Goal: Transaction & Acquisition: Download file/media

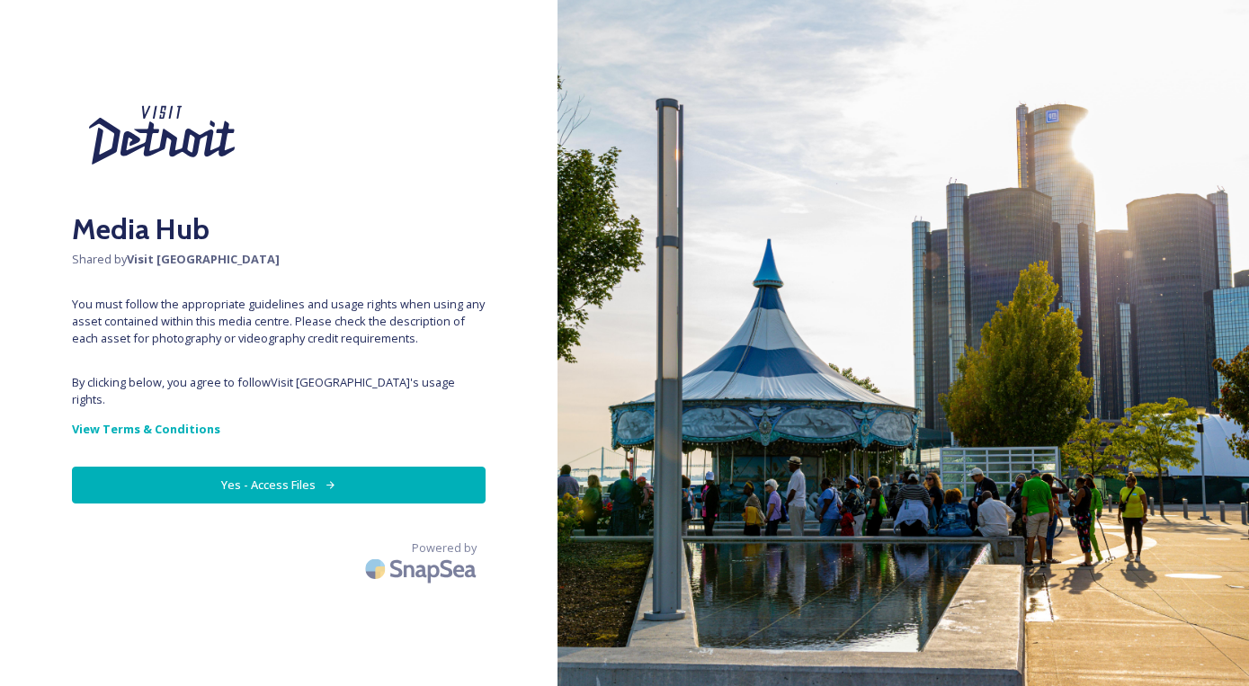
click at [365, 467] on button "Yes - Access Files" at bounding box center [279, 485] width 414 height 37
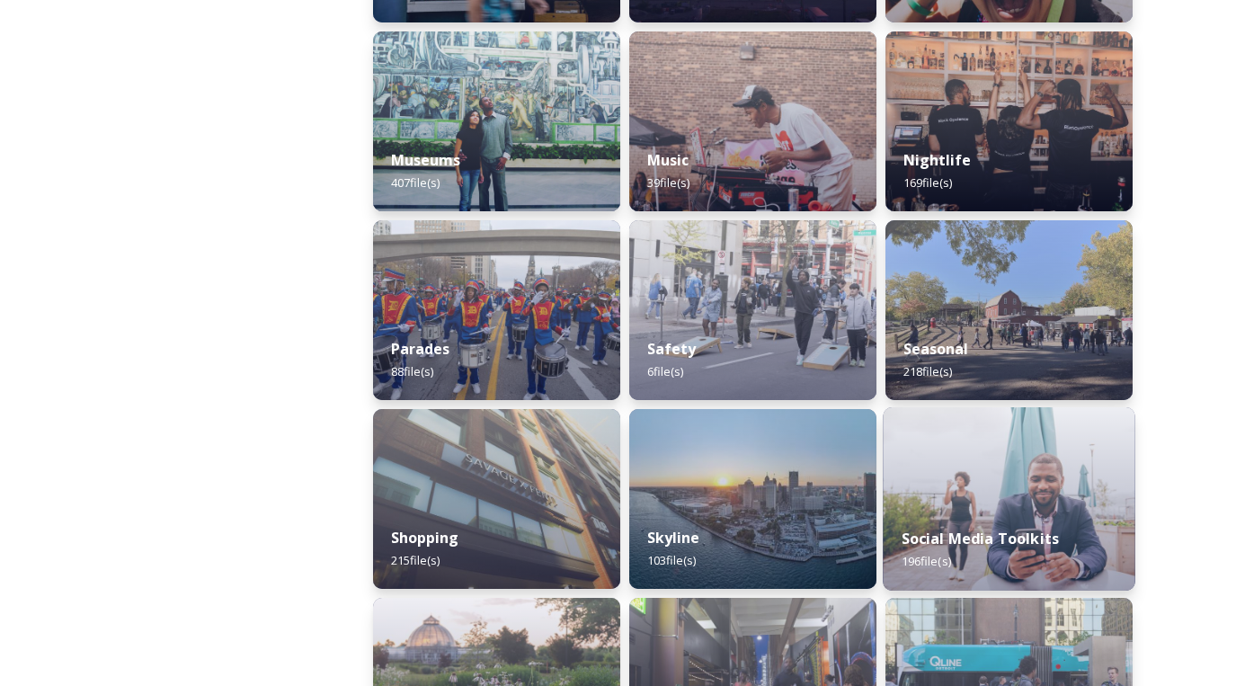
scroll to position [1393, 0]
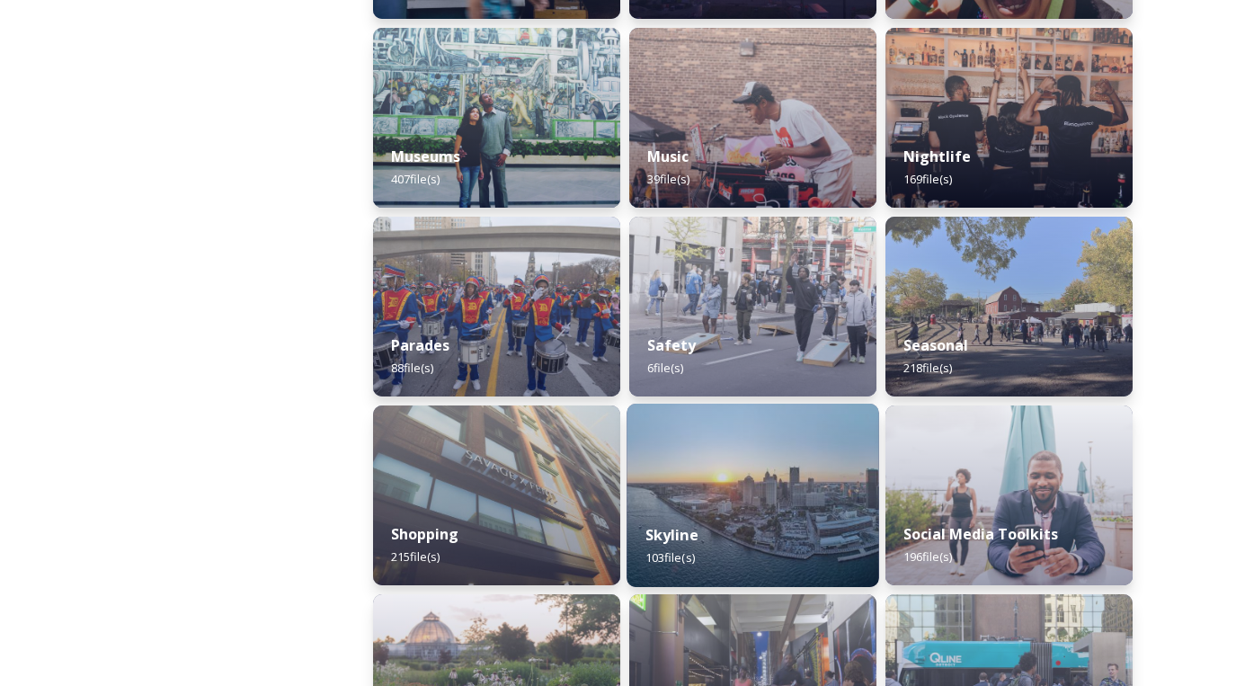
click at [803, 444] on img at bounding box center [753, 495] width 253 height 183
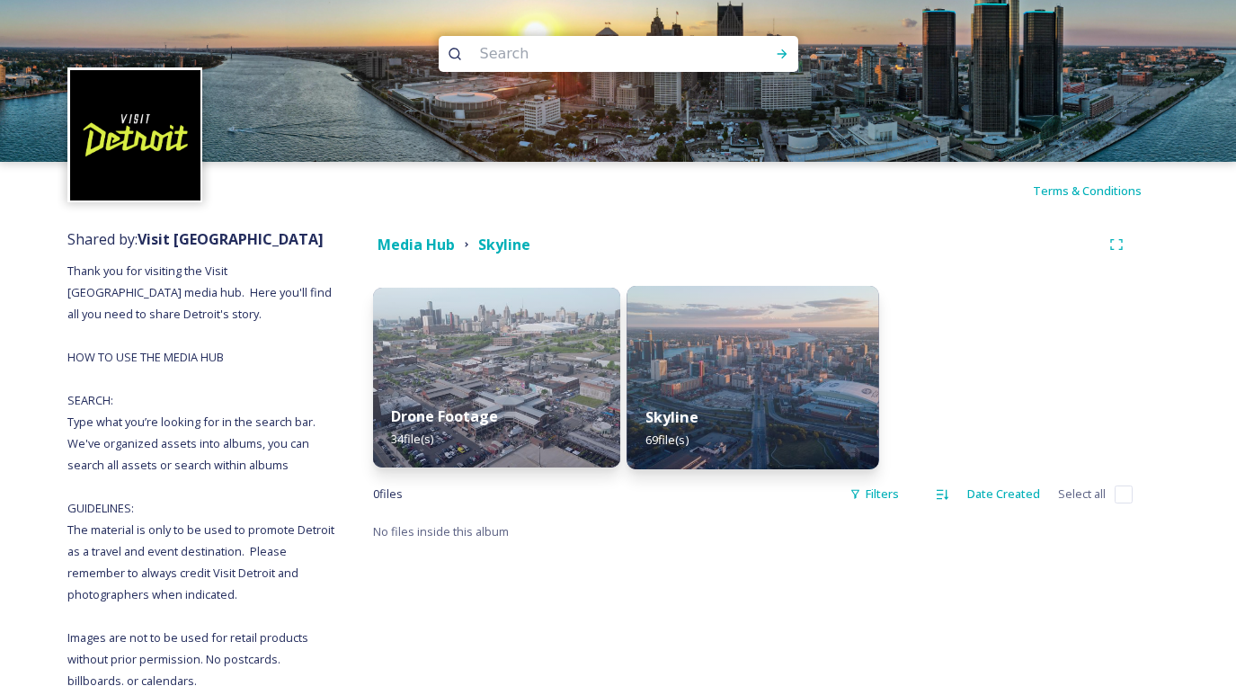
click at [736, 356] on img at bounding box center [753, 377] width 253 height 183
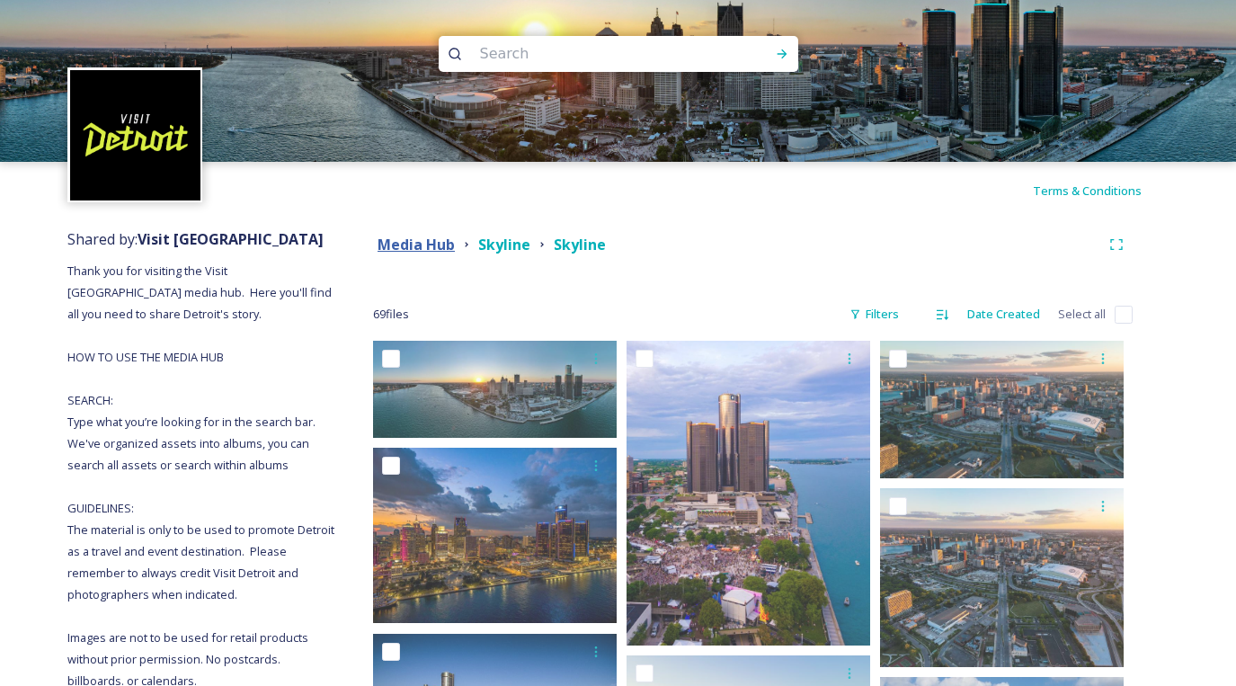
click at [441, 245] on strong "Media Hub" at bounding box center [416, 245] width 77 height 20
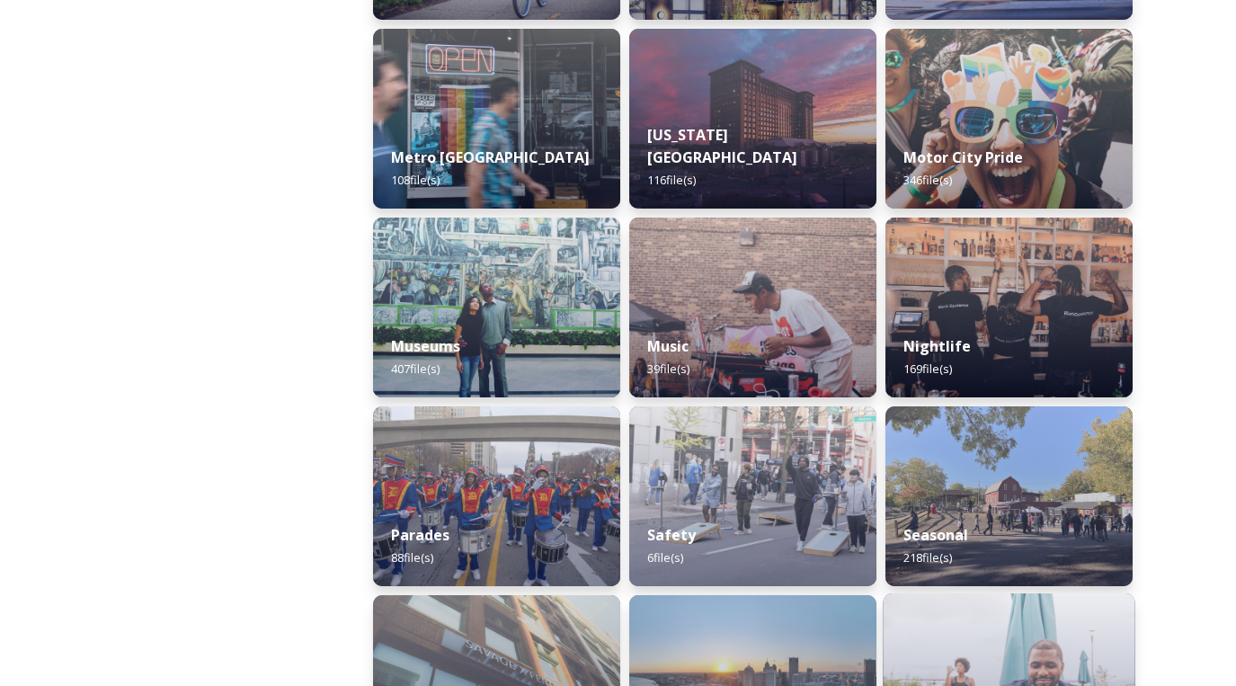
scroll to position [1579, 0]
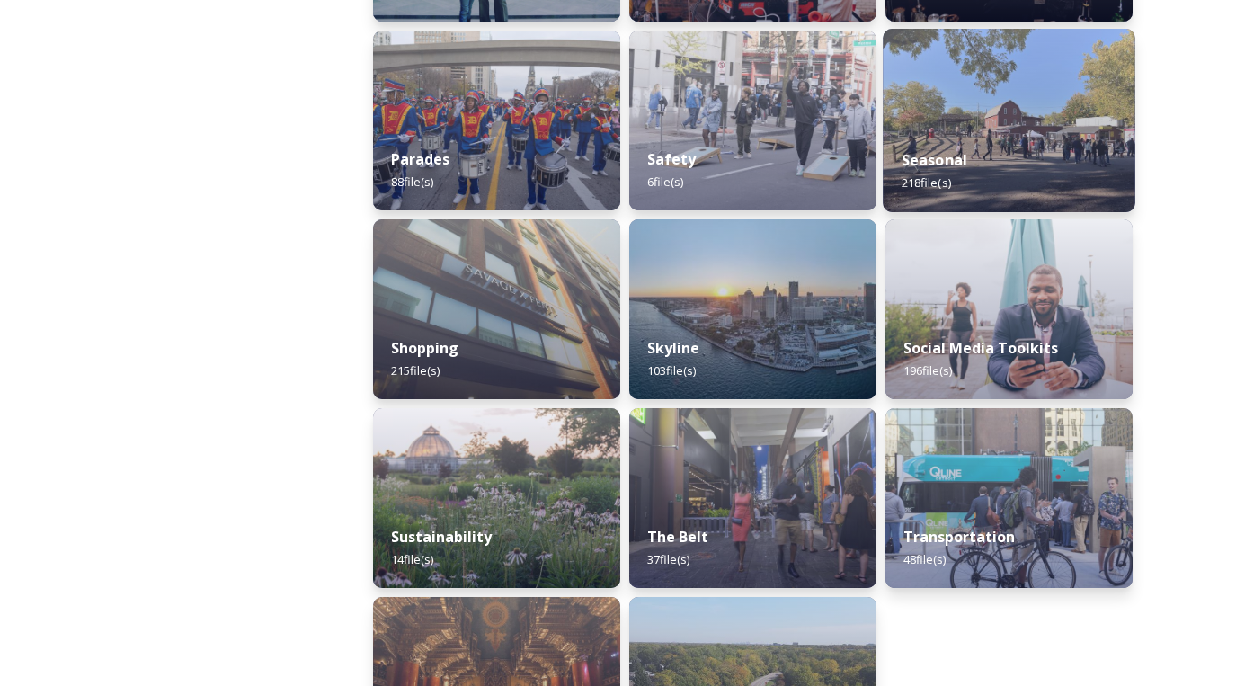
click at [978, 147] on div "Seasonal 218 file(s)" at bounding box center [1009, 171] width 253 height 82
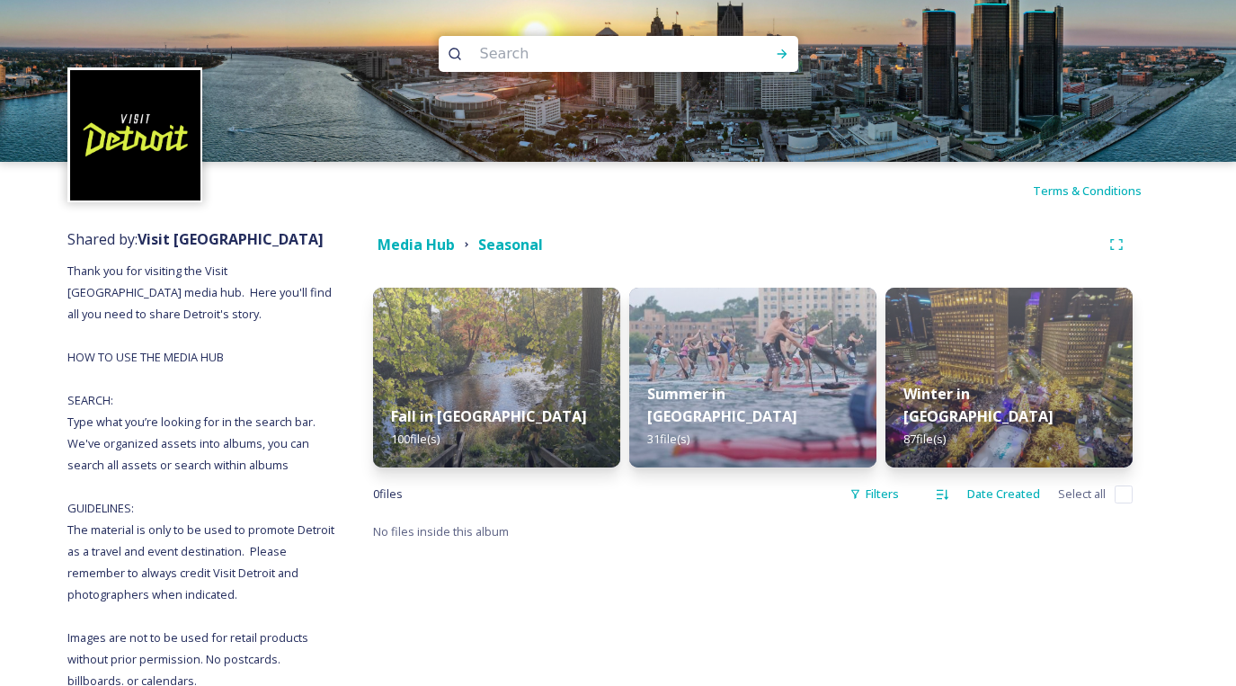
drag, startPoint x: 524, startPoint y: 343, endPoint x: 556, endPoint y: 336, distance: 32.1
click at [523, 343] on img at bounding box center [496, 378] width 247 height 180
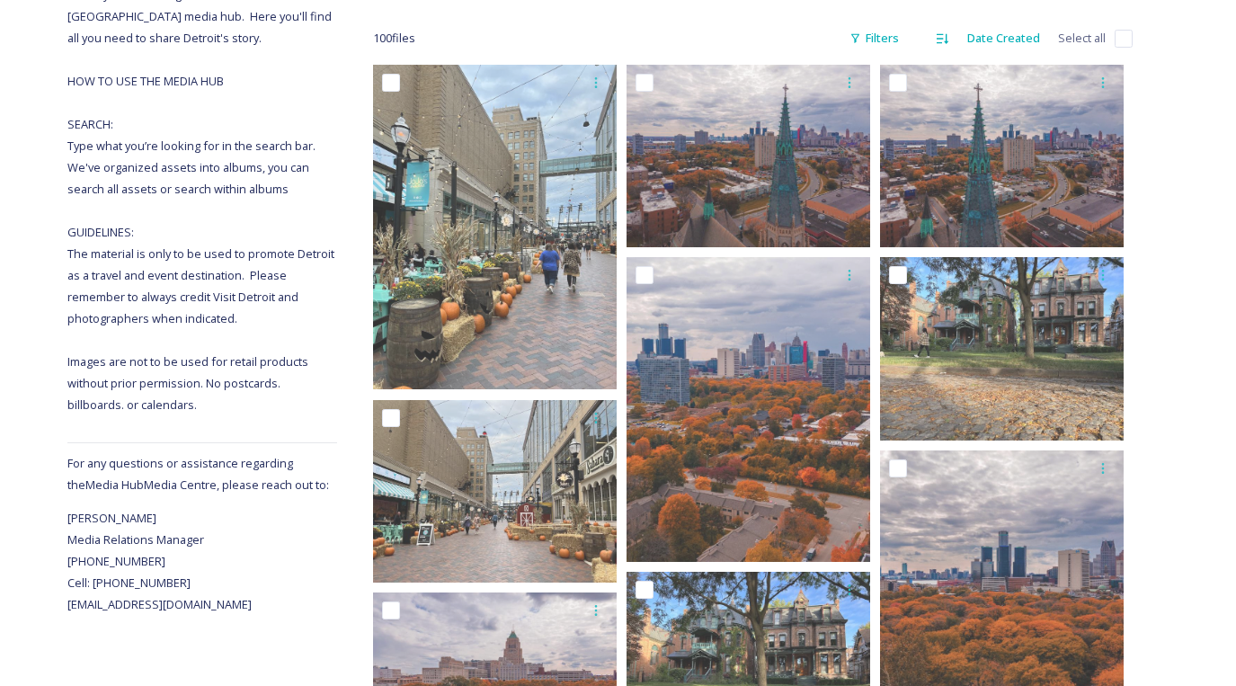
scroll to position [413, 0]
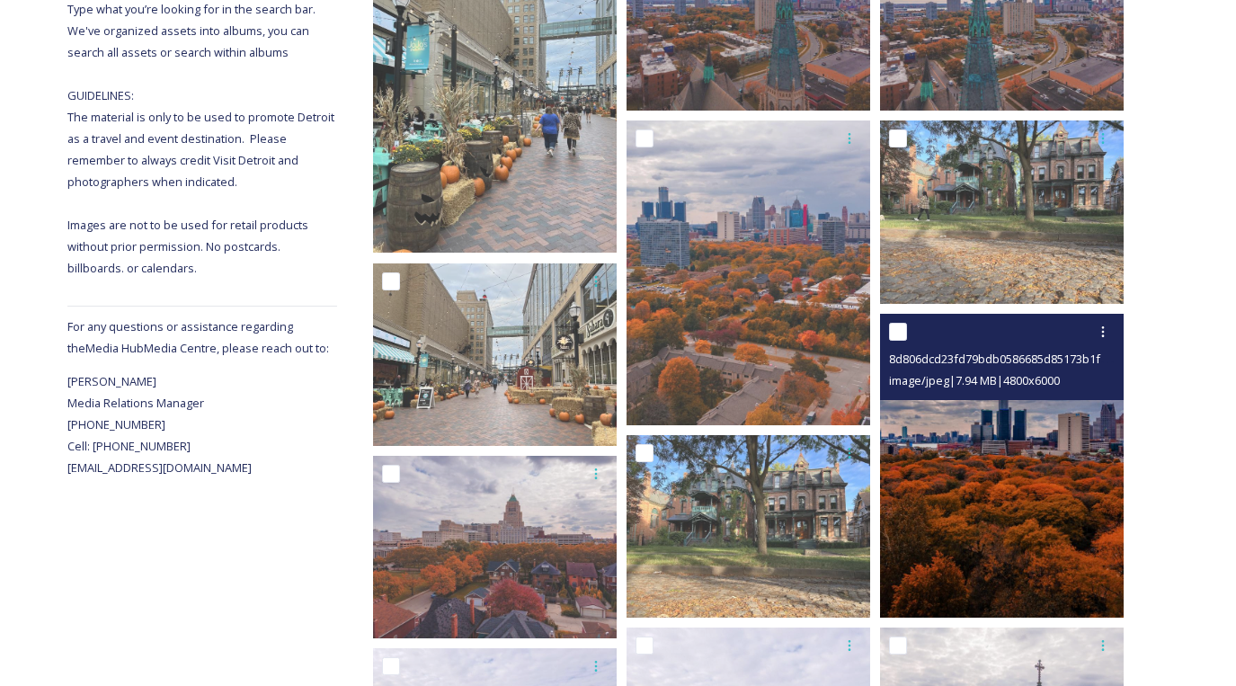
click at [993, 468] on img at bounding box center [1002, 466] width 244 height 305
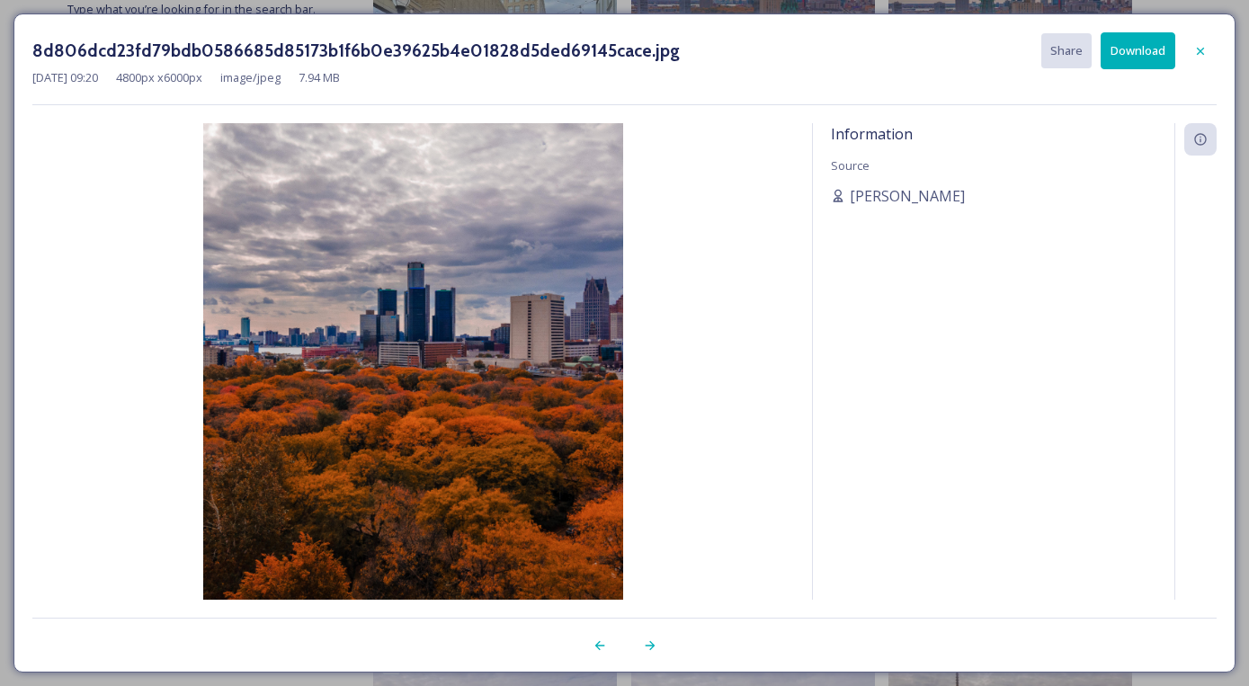
click at [1132, 57] on button "Download" at bounding box center [1137, 50] width 75 height 37
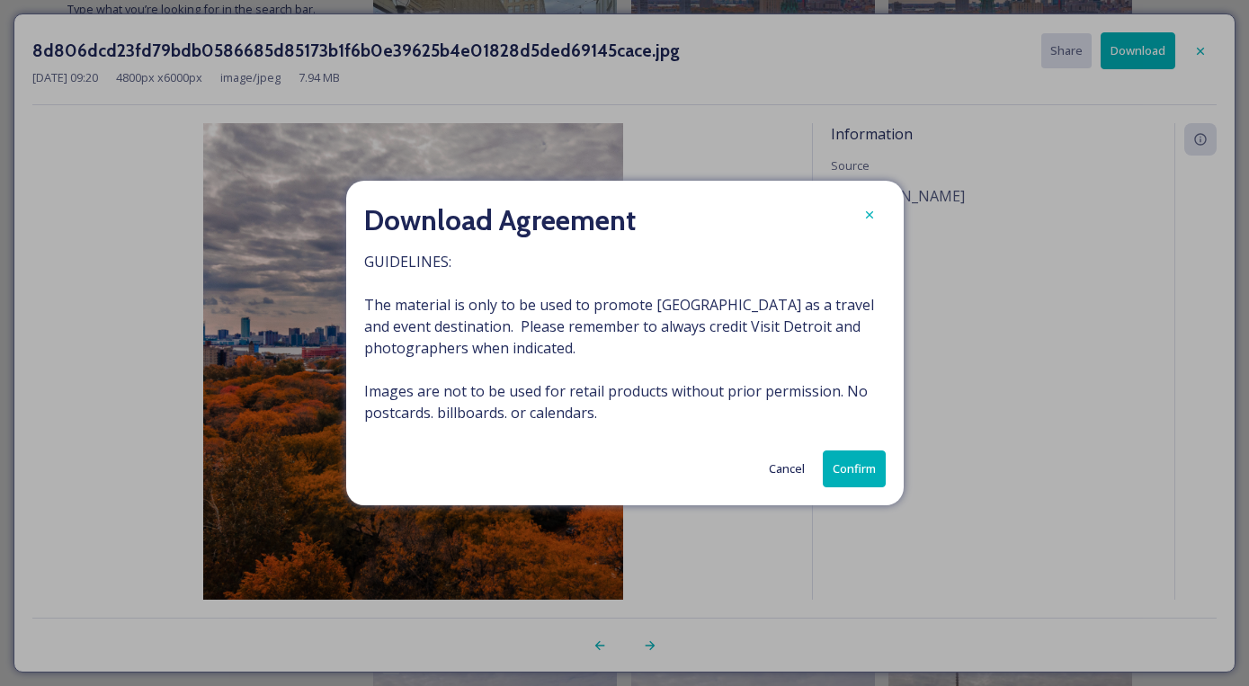
drag, startPoint x: 836, startPoint y: 455, endPoint x: 851, endPoint y: 433, distance: 26.4
click at [836, 455] on button "Confirm" at bounding box center [854, 468] width 63 height 37
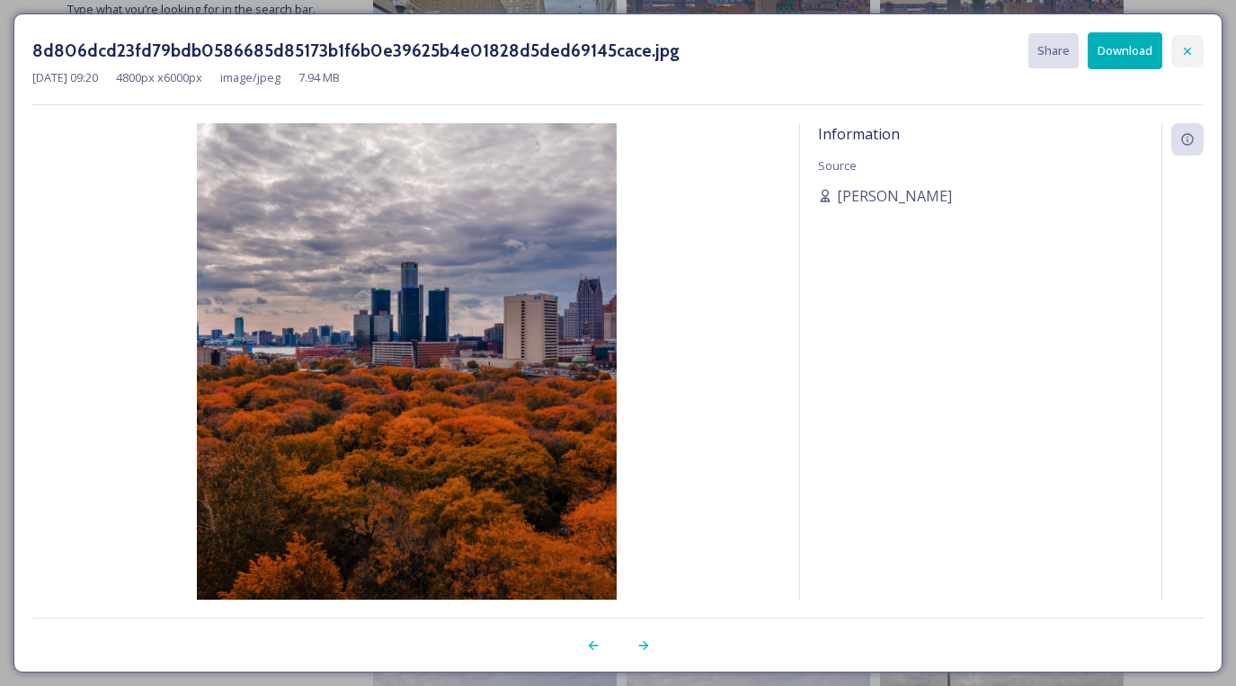
click at [1197, 50] on div at bounding box center [1187, 51] width 32 height 32
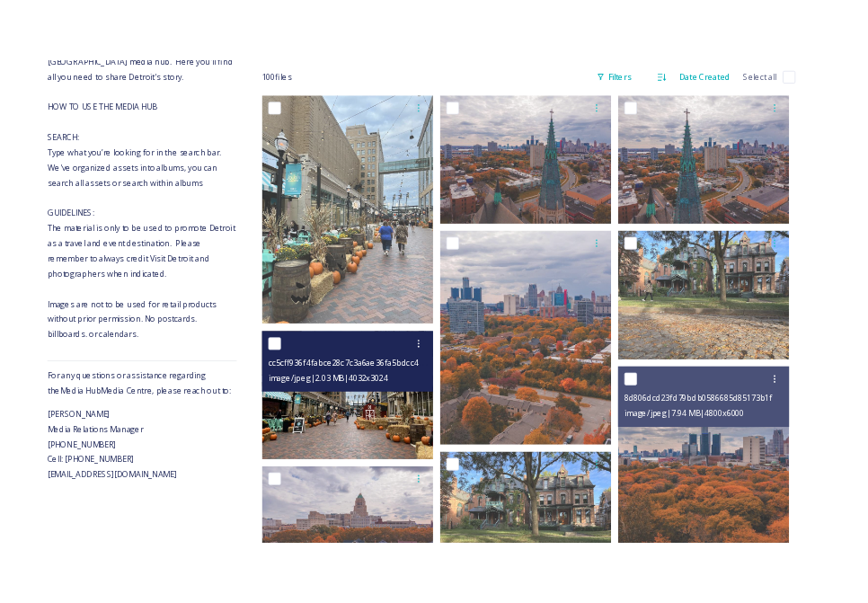
scroll to position [0, 0]
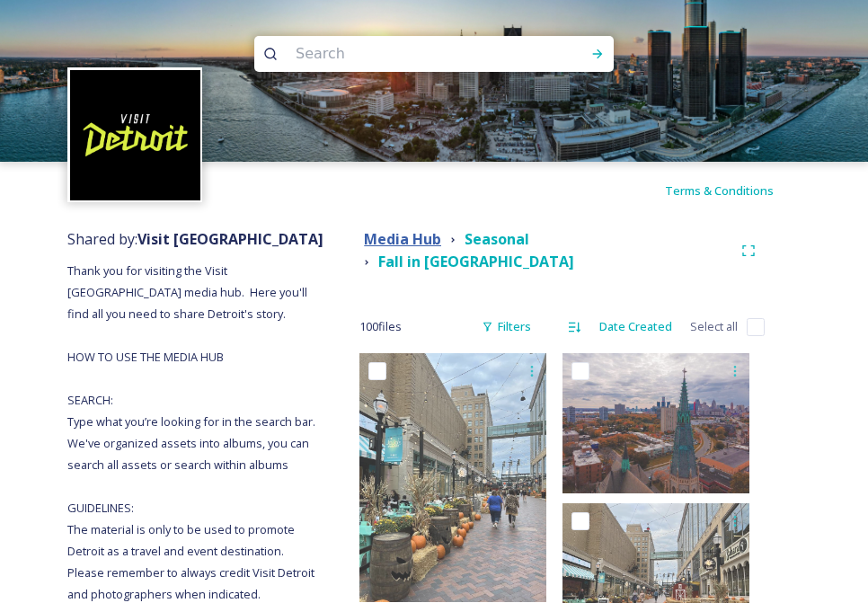
click at [435, 241] on strong "Media Hub" at bounding box center [402, 239] width 77 height 20
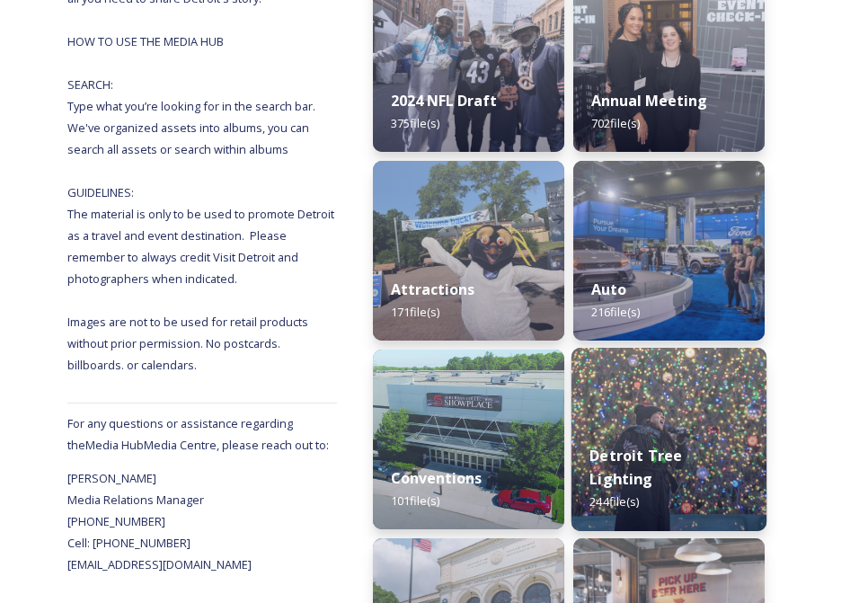
scroll to position [459, 0]
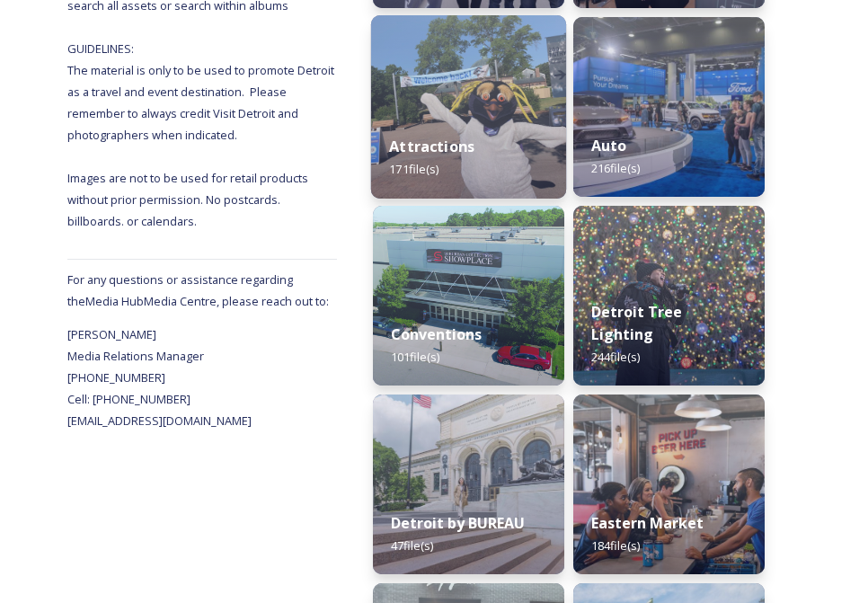
drag, startPoint x: 448, startPoint y: 98, endPoint x: 437, endPoint y: 116, distance: 21.0
click at [448, 99] on img at bounding box center [468, 106] width 195 height 183
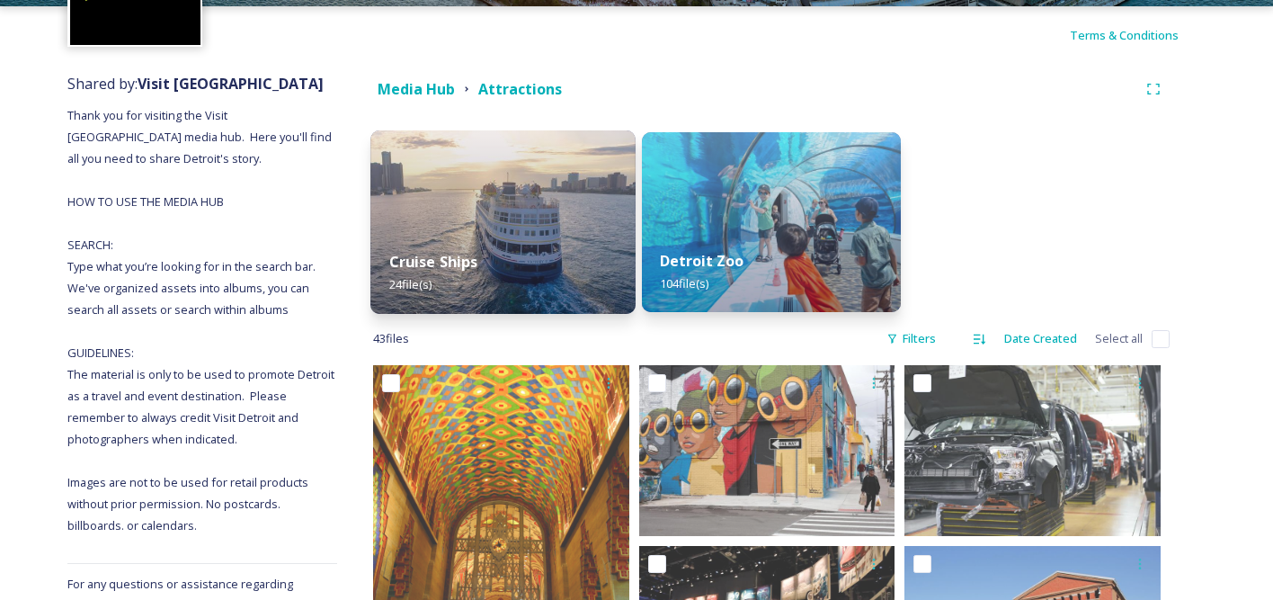
scroll to position [129, 0]
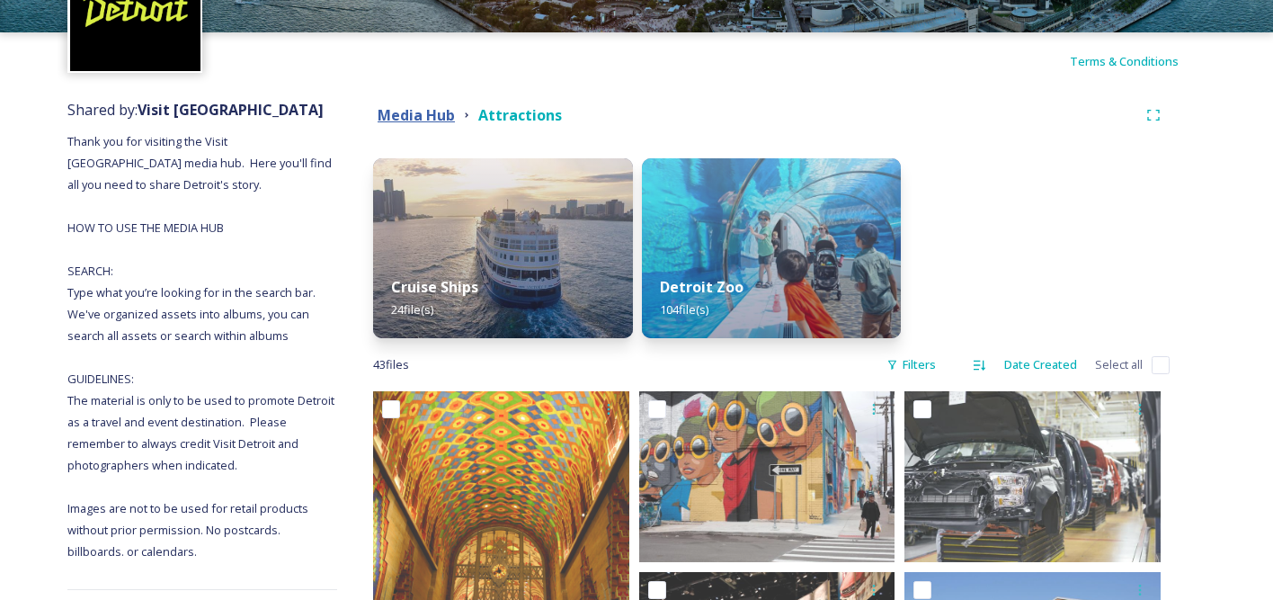
click at [433, 107] on strong "Media Hub" at bounding box center [416, 115] width 77 height 20
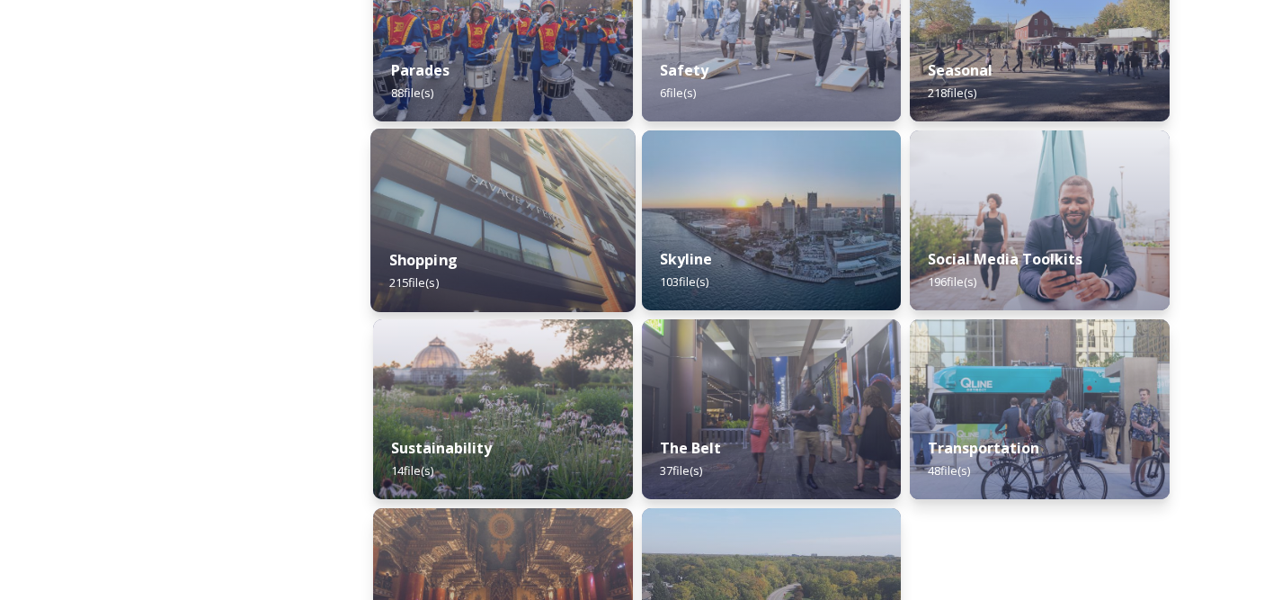
scroll to position [1774, 0]
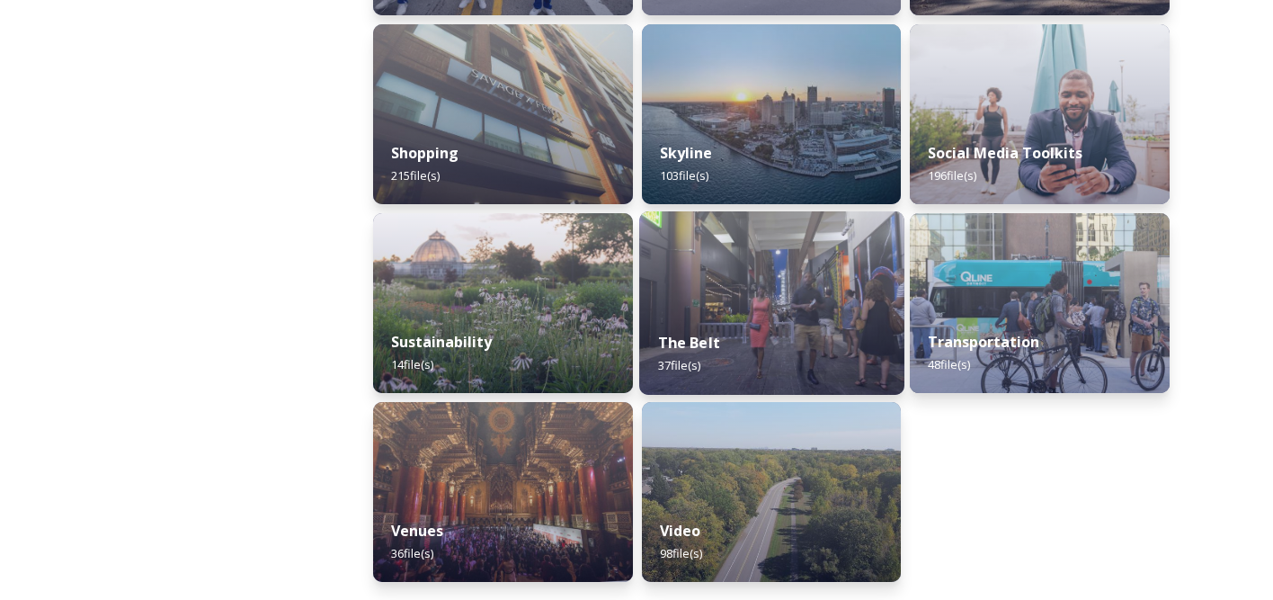
click at [755, 262] on img at bounding box center [771, 302] width 264 height 183
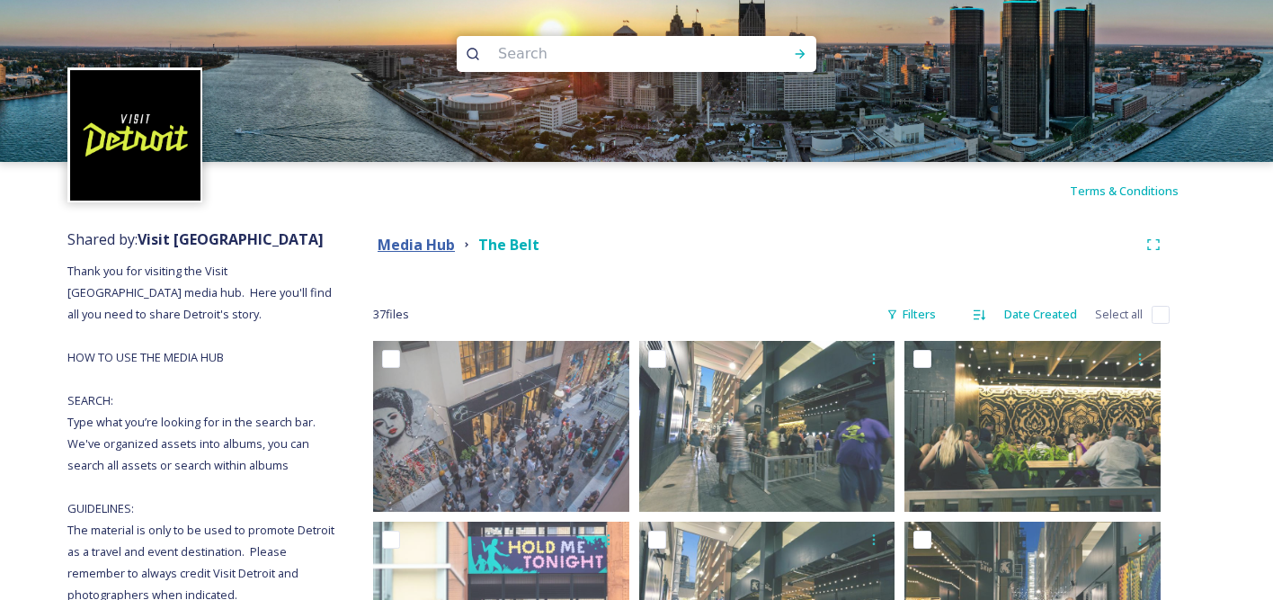
click at [434, 245] on strong "Media Hub" at bounding box center [416, 245] width 77 height 20
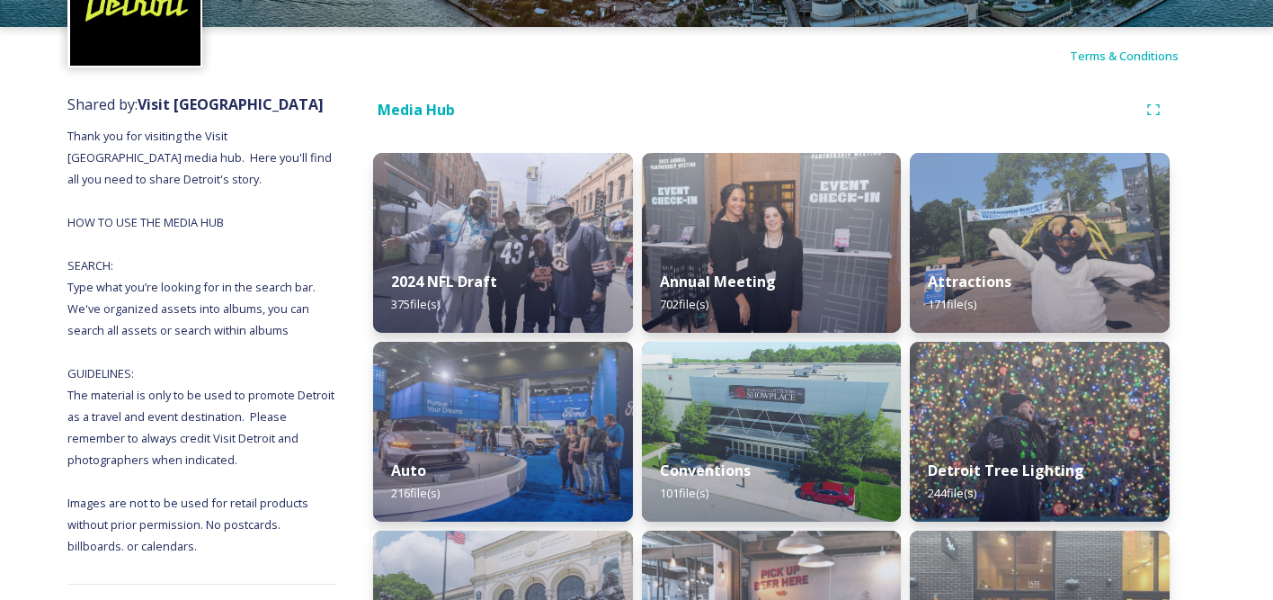
scroll to position [438, 0]
